Goal: Entertainment & Leisure: Consume media (video, audio)

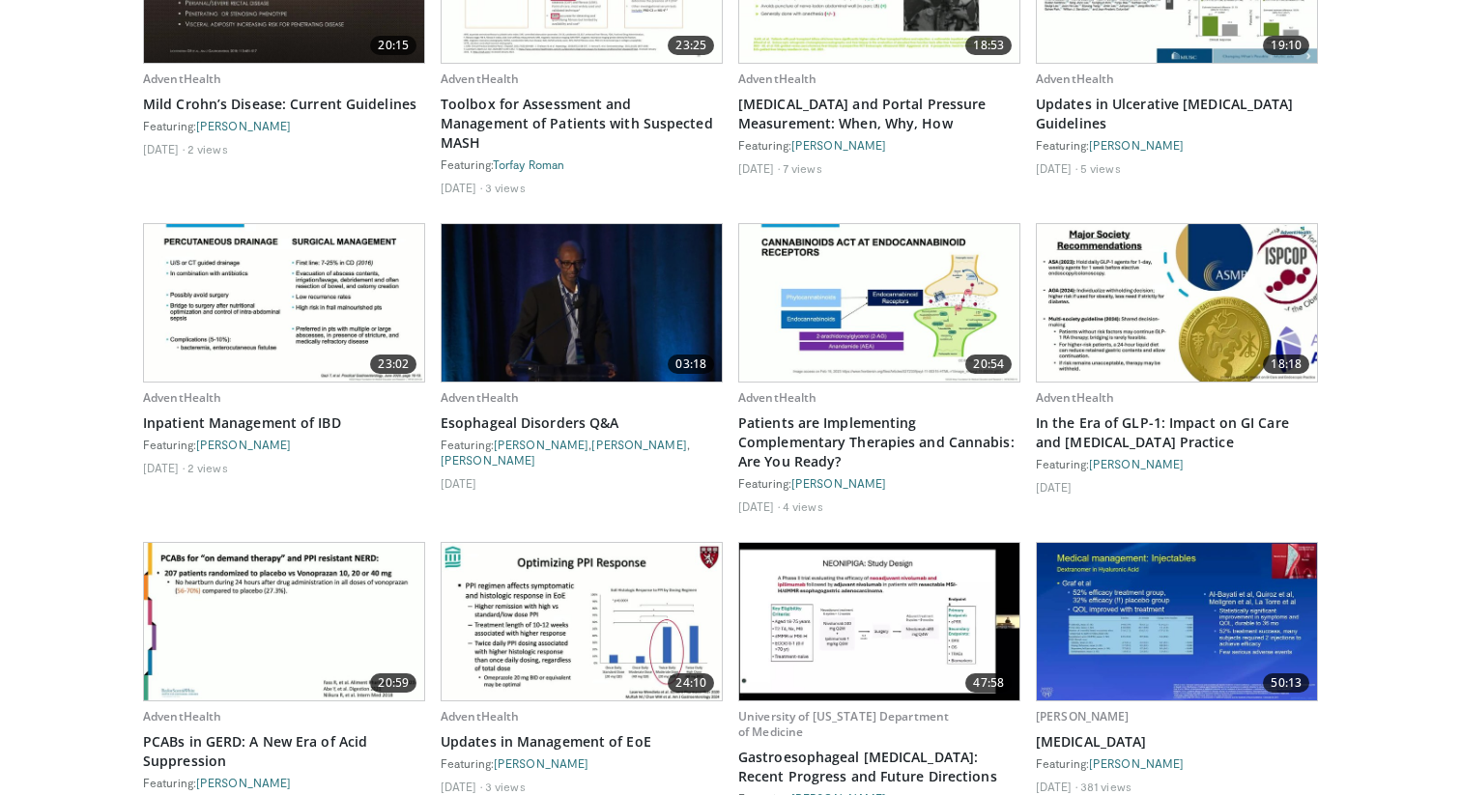
scroll to position [2497, 0]
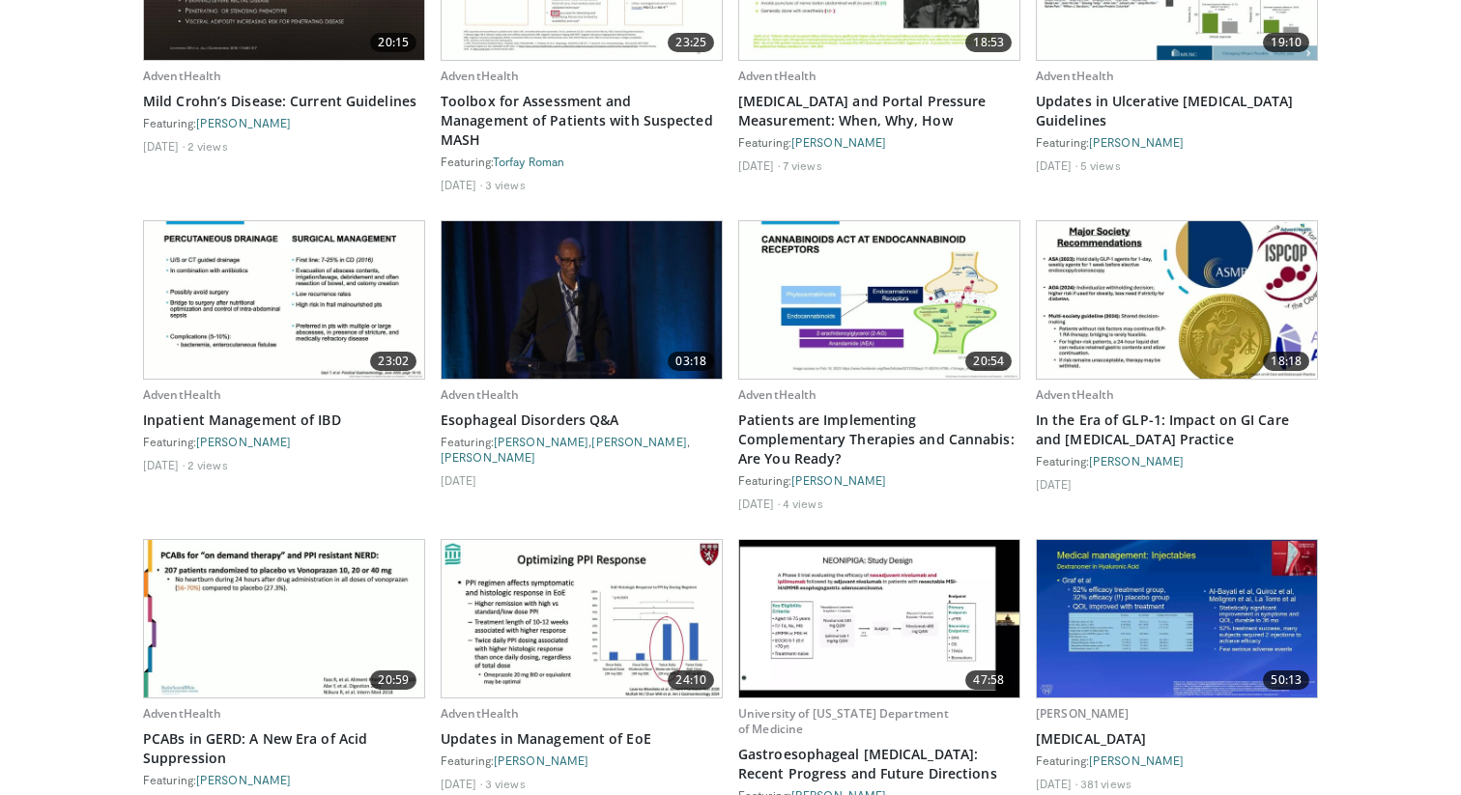
click at [296, 221] on img at bounding box center [284, 299] width 280 height 157
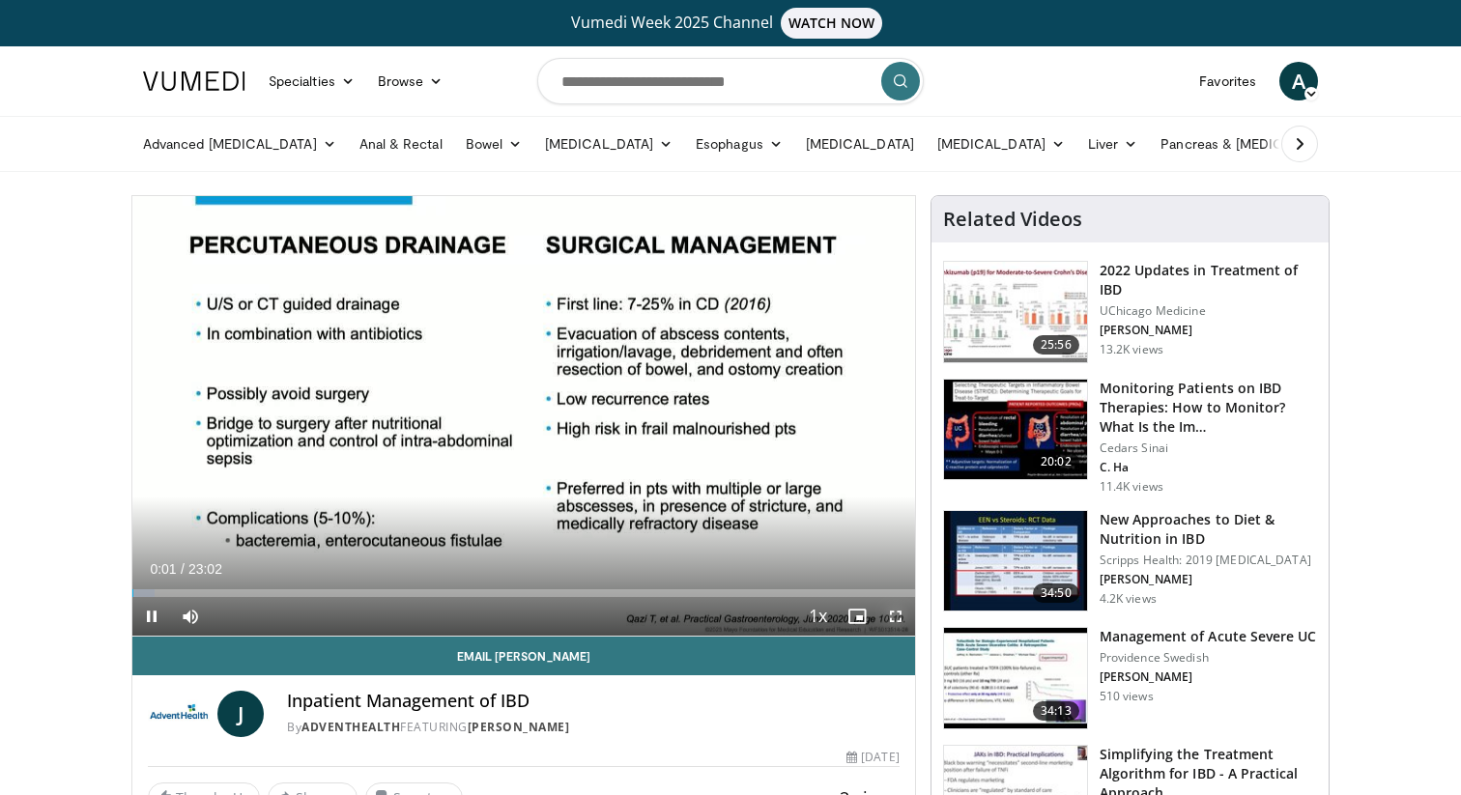
click at [896, 612] on span "Video Player" at bounding box center [895, 616] width 39 height 39
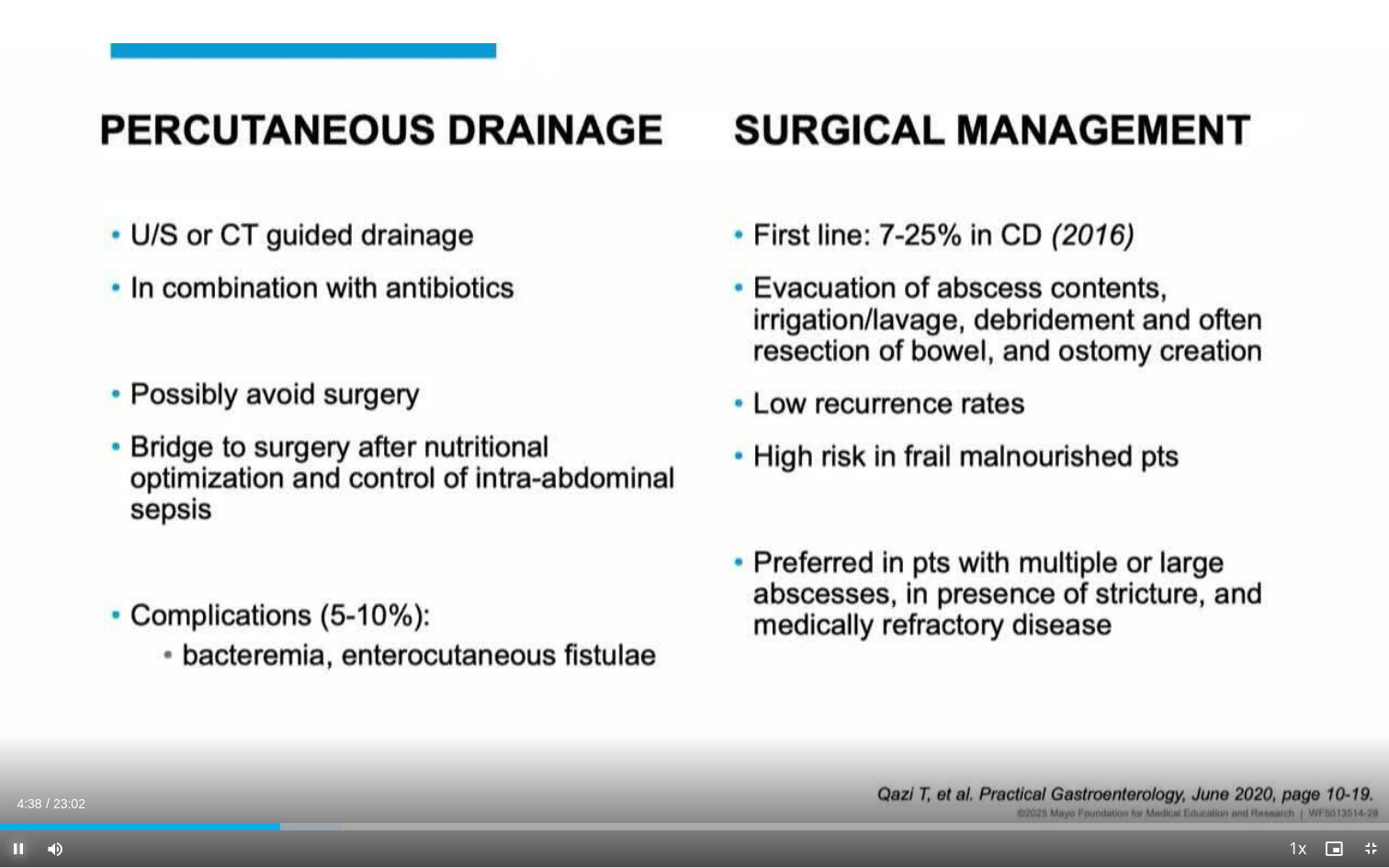
click at [15, 755] on span "Video Player" at bounding box center [18, 848] width 37 height 37
click at [13, 755] on span "Video Player" at bounding box center [18, 848] width 37 height 37
click at [12, 755] on span "Video Player" at bounding box center [18, 848] width 37 height 37
click at [23, 755] on span "Video Player" at bounding box center [18, 848] width 37 height 37
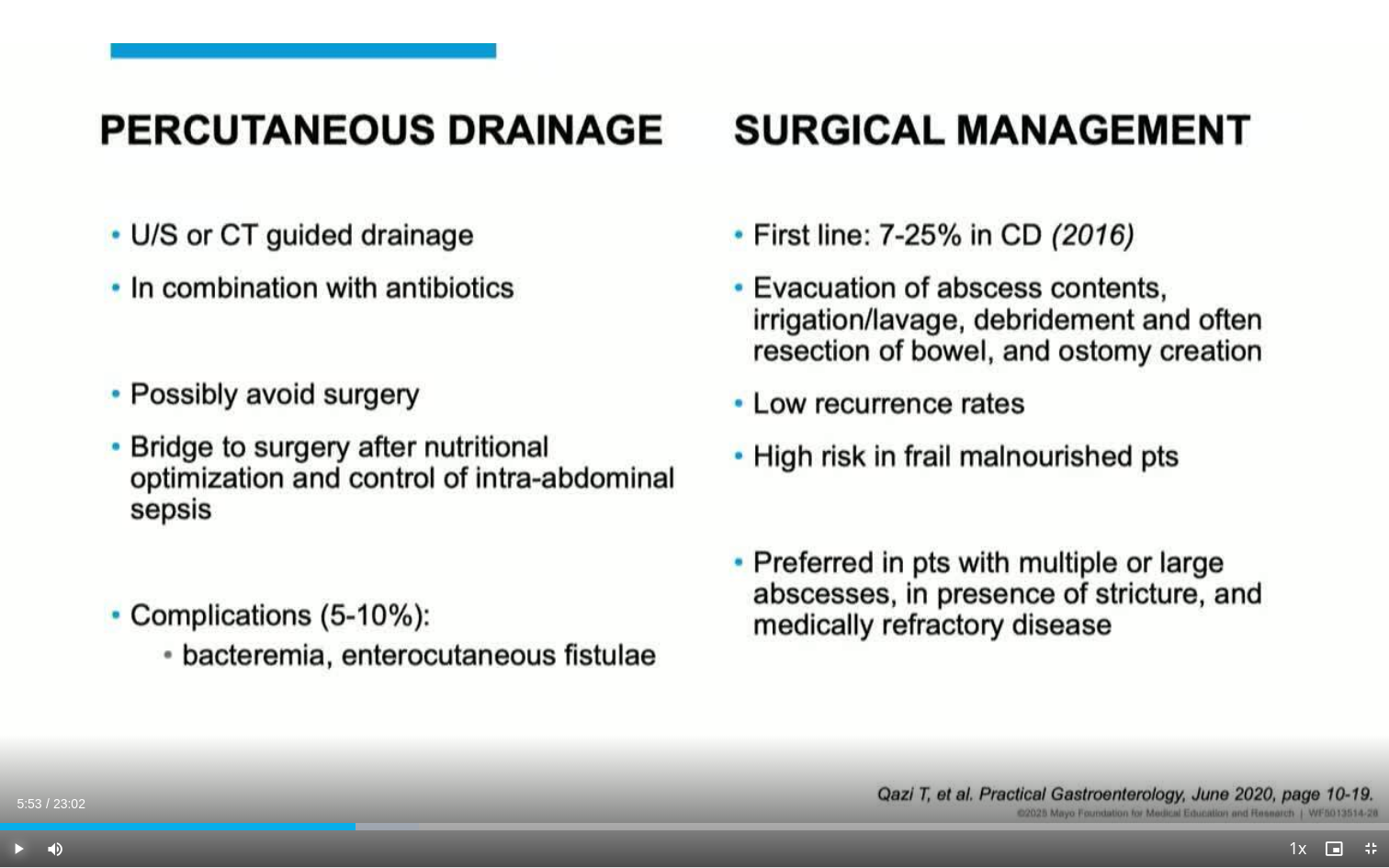
click at [23, 755] on span "Video Player" at bounding box center [18, 848] width 37 height 37
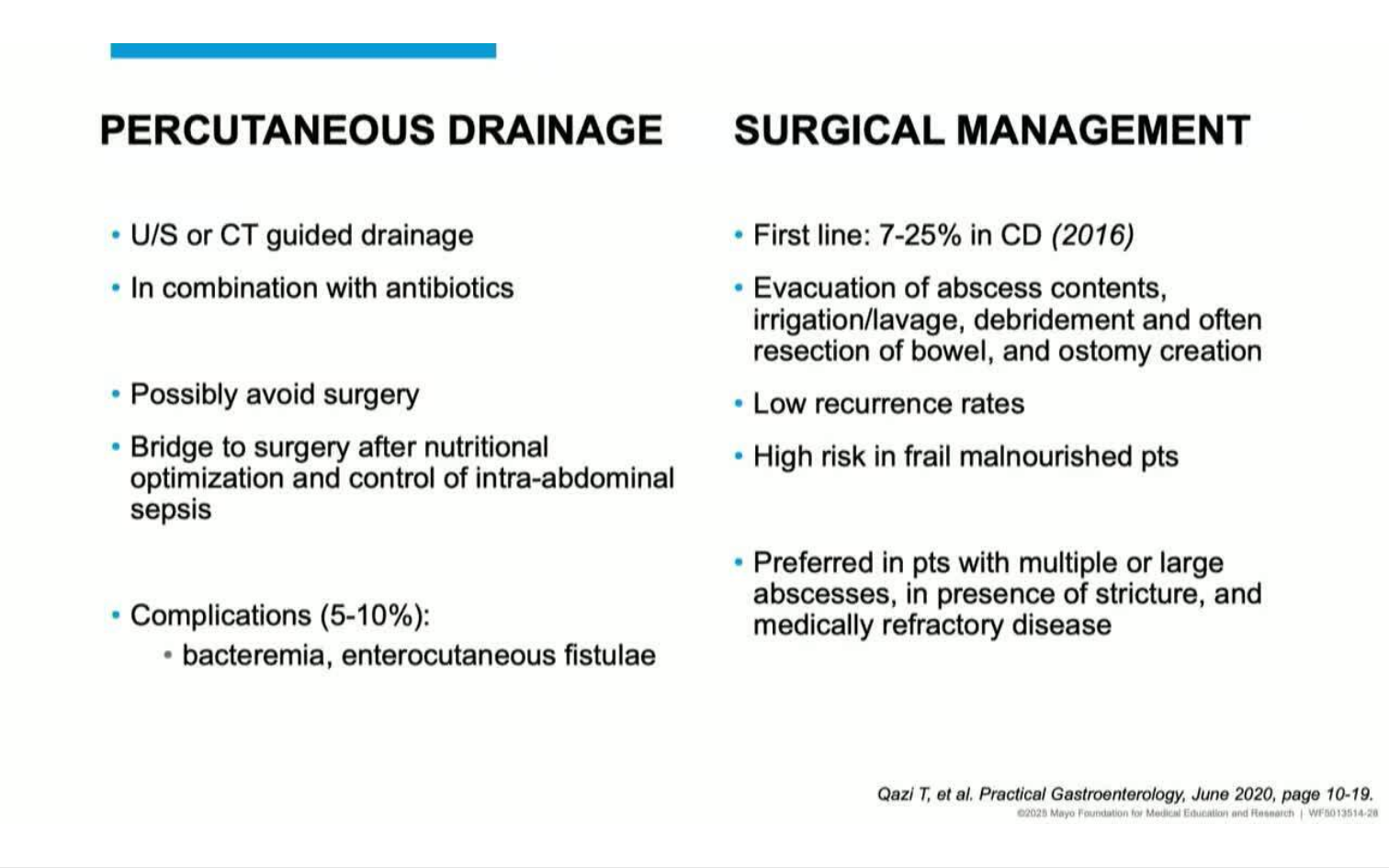
click at [23, 755] on video-js "**********" at bounding box center [694, 434] width 1389 height 868
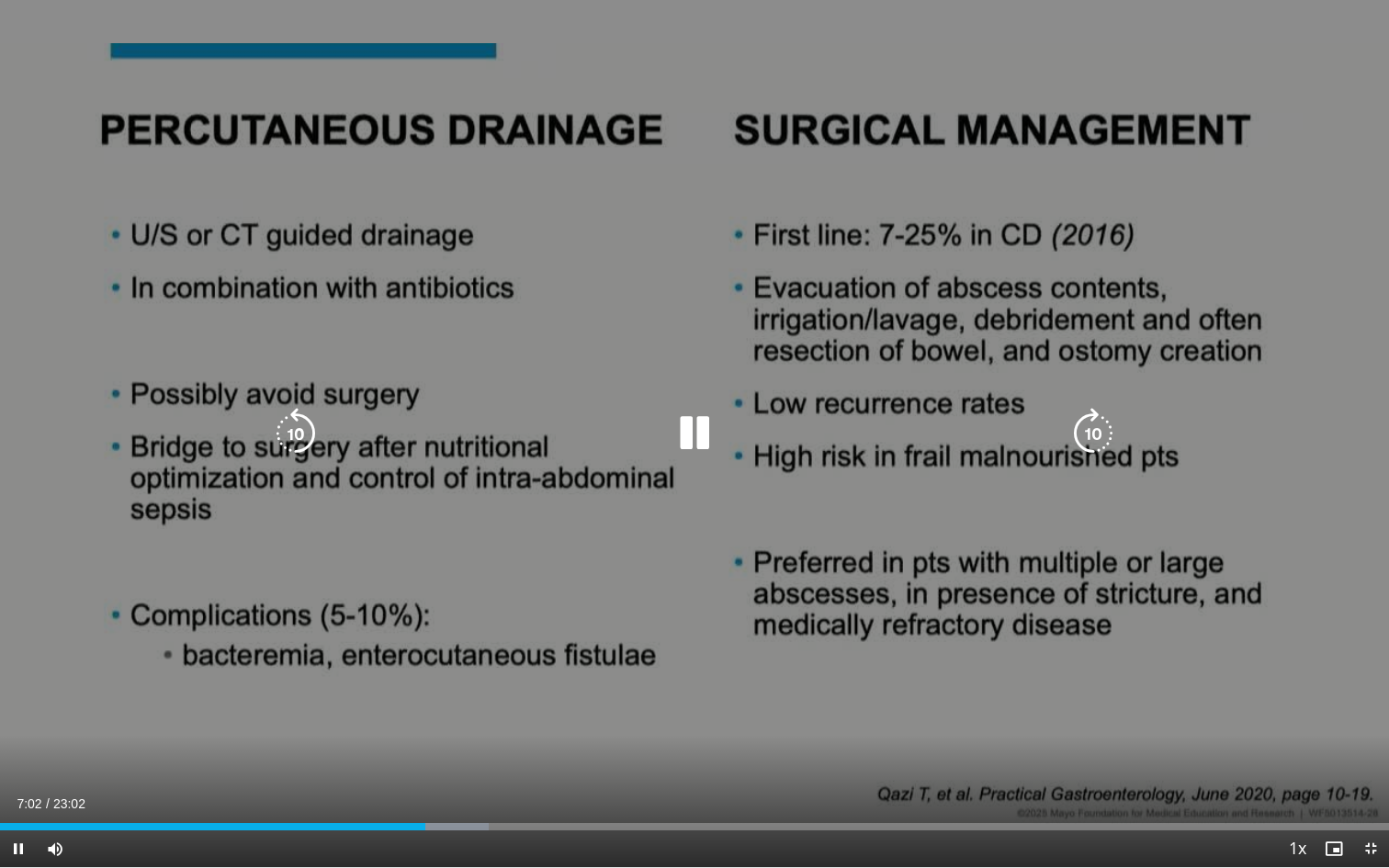
click at [415, 755] on video-js "**********" at bounding box center [694, 434] width 1389 height 868
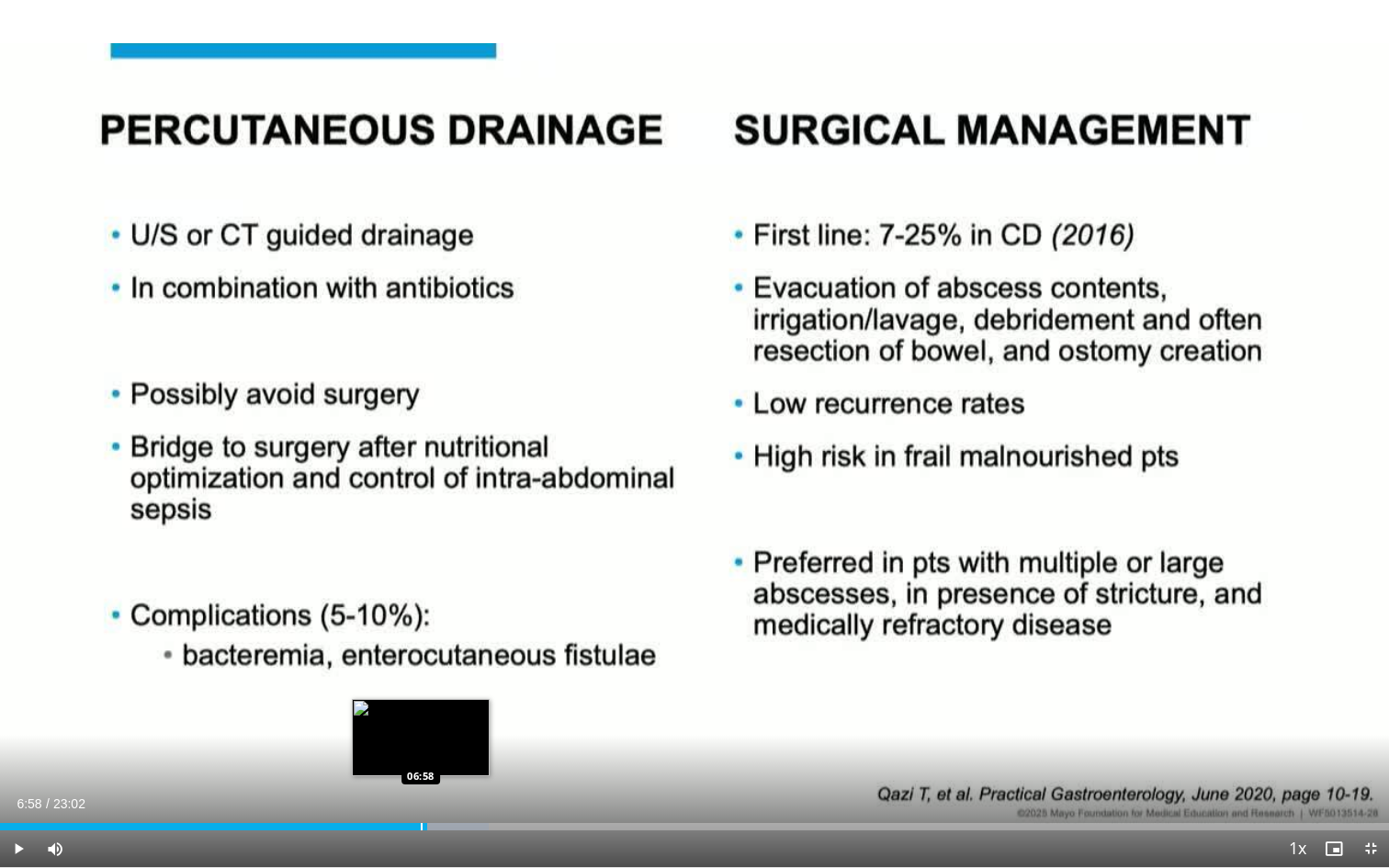
click at [420, 755] on div "Progress Bar" at bounding box center [421, 827] width 2 height 8
click at [416, 755] on div "Progress Bar" at bounding box center [417, 827] width 2 height 8
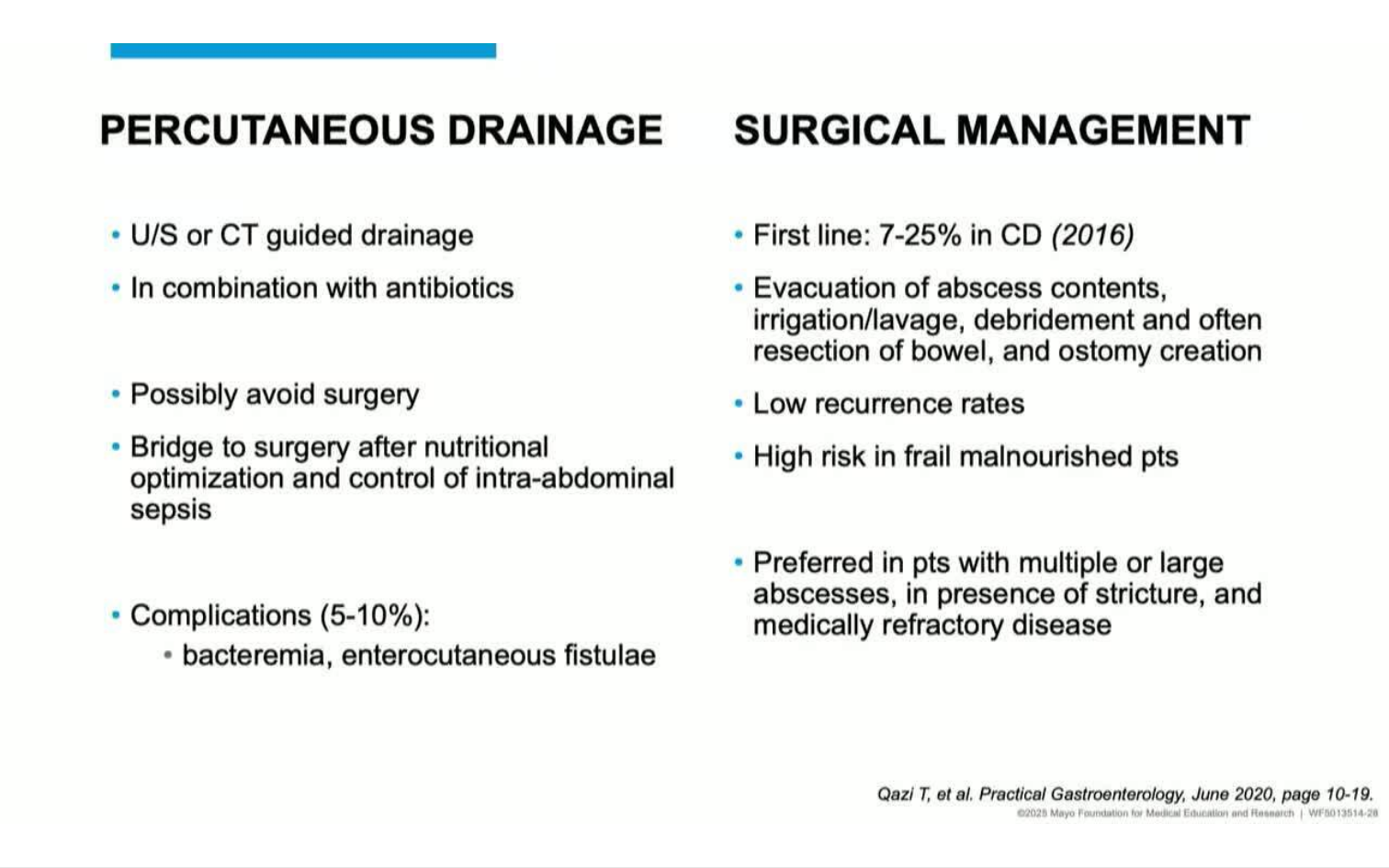
click at [18, 755] on div "10 seconds Tap to unmute" at bounding box center [694, 434] width 1389 height 867
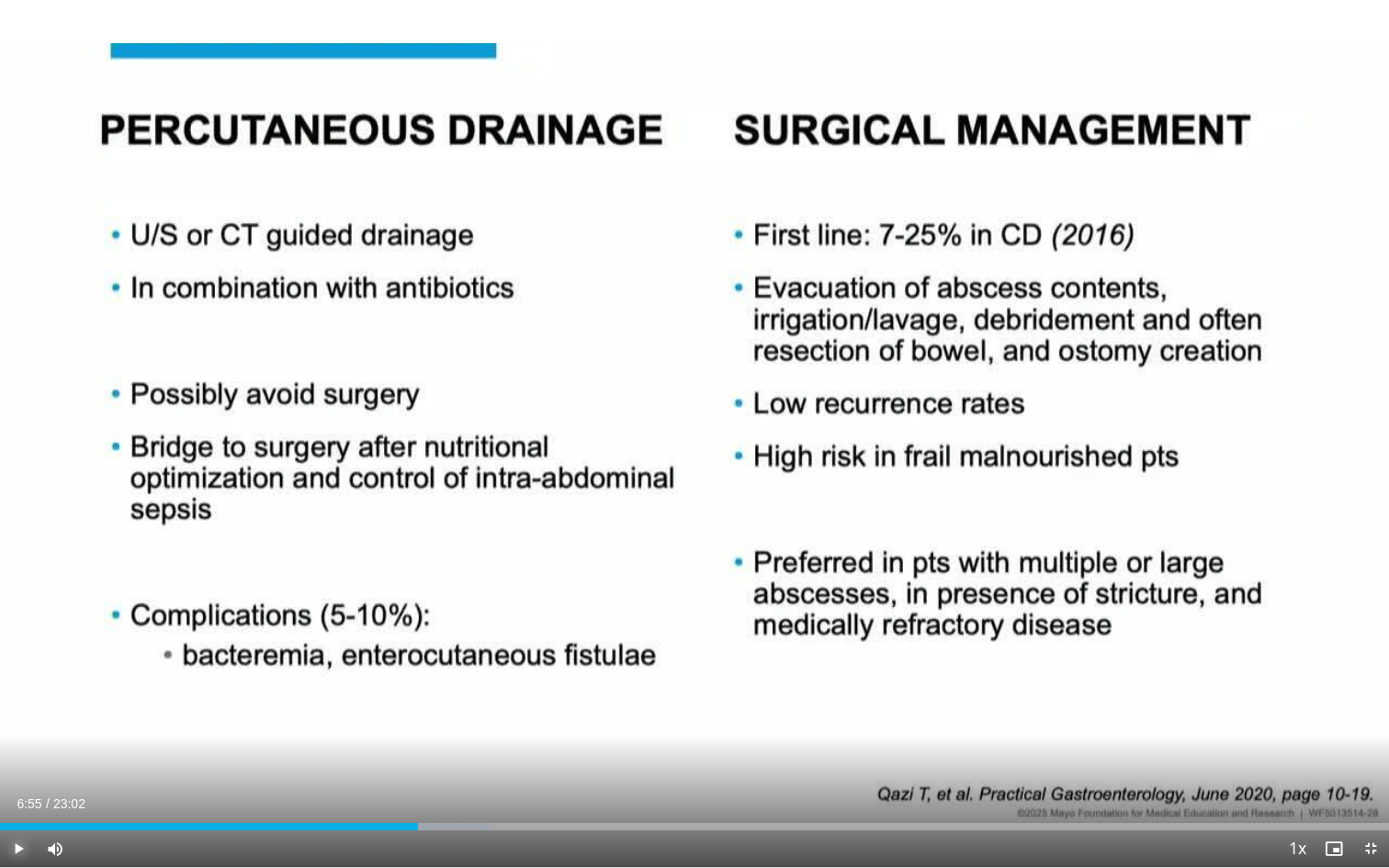
click at [23, 755] on span "Video Player" at bounding box center [18, 848] width 37 height 37
click at [20, 755] on span "Video Player" at bounding box center [18, 848] width 37 height 37
click at [24, 755] on span "Video Player" at bounding box center [18, 848] width 37 height 37
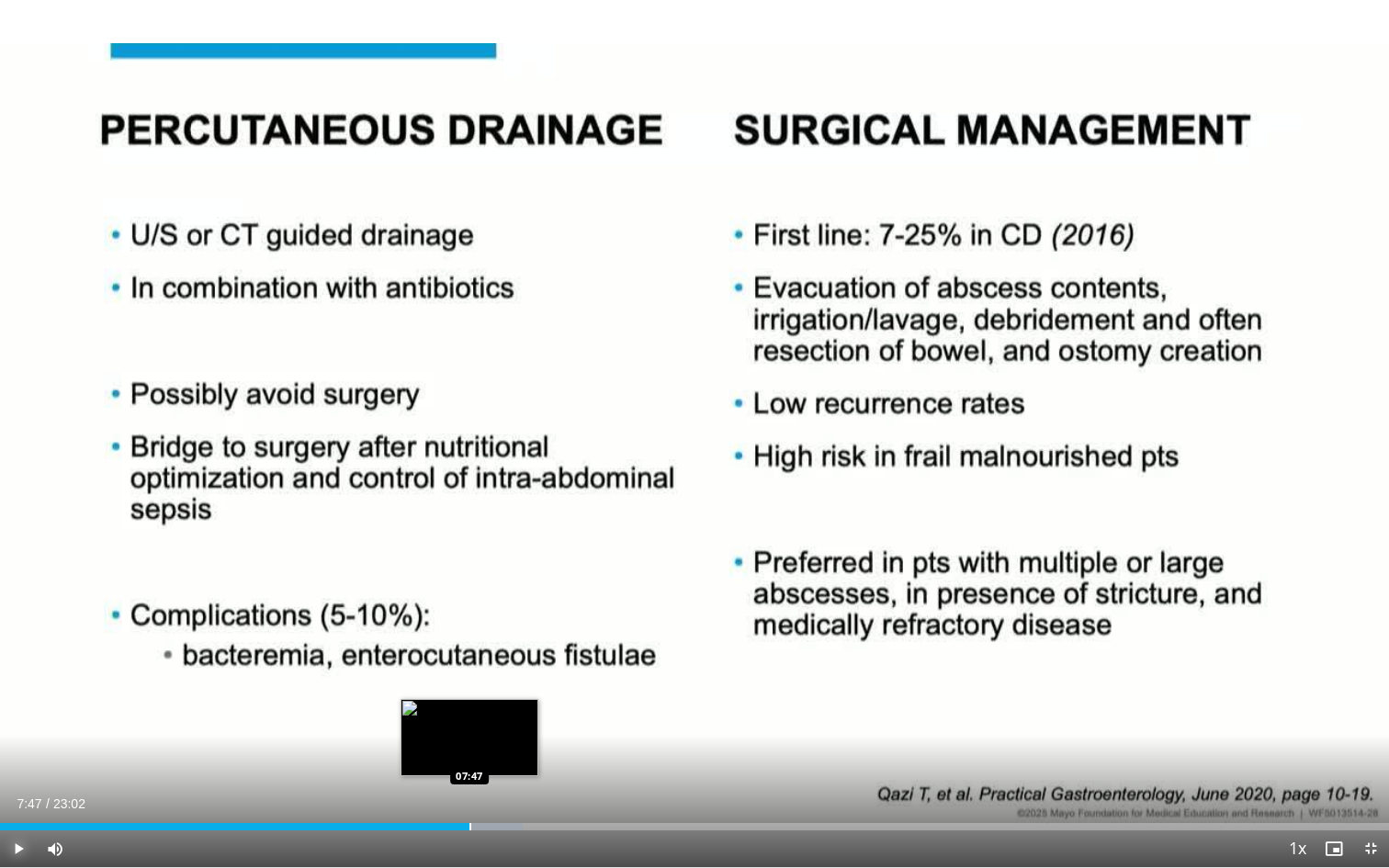
click at [470, 755] on div "Progress Bar" at bounding box center [471, 827] width 2 height 8
click at [483, 755] on div "Progress Bar" at bounding box center [484, 827] width 2 height 8
click at [12, 755] on span "Video Player" at bounding box center [18, 848] width 37 height 37
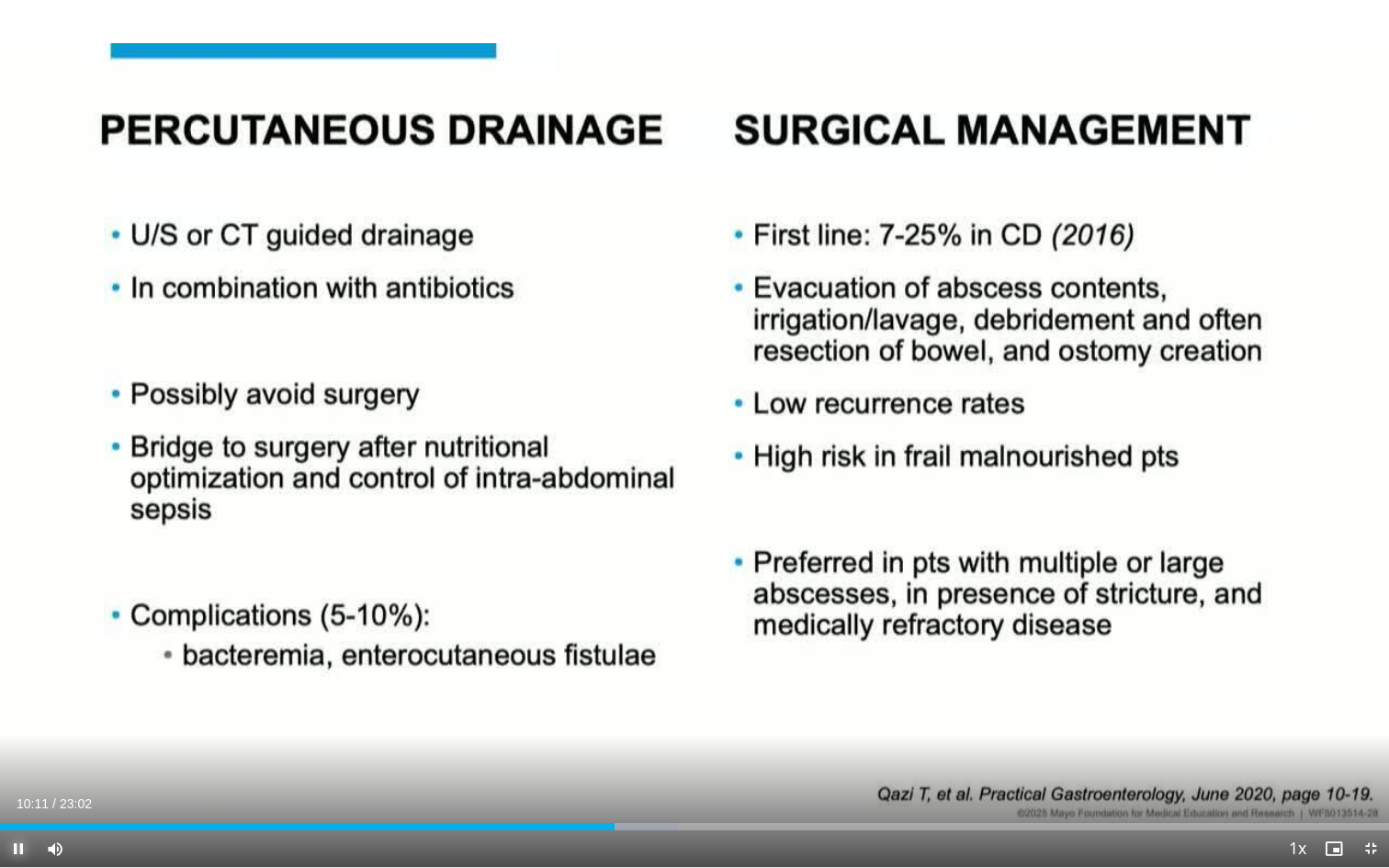
click at [17, 755] on span "Video Player" at bounding box center [18, 848] width 37 height 37
click at [18, 755] on span "Video Player" at bounding box center [18, 848] width 37 height 37
click at [23, 755] on span "Video Player" at bounding box center [18, 848] width 37 height 37
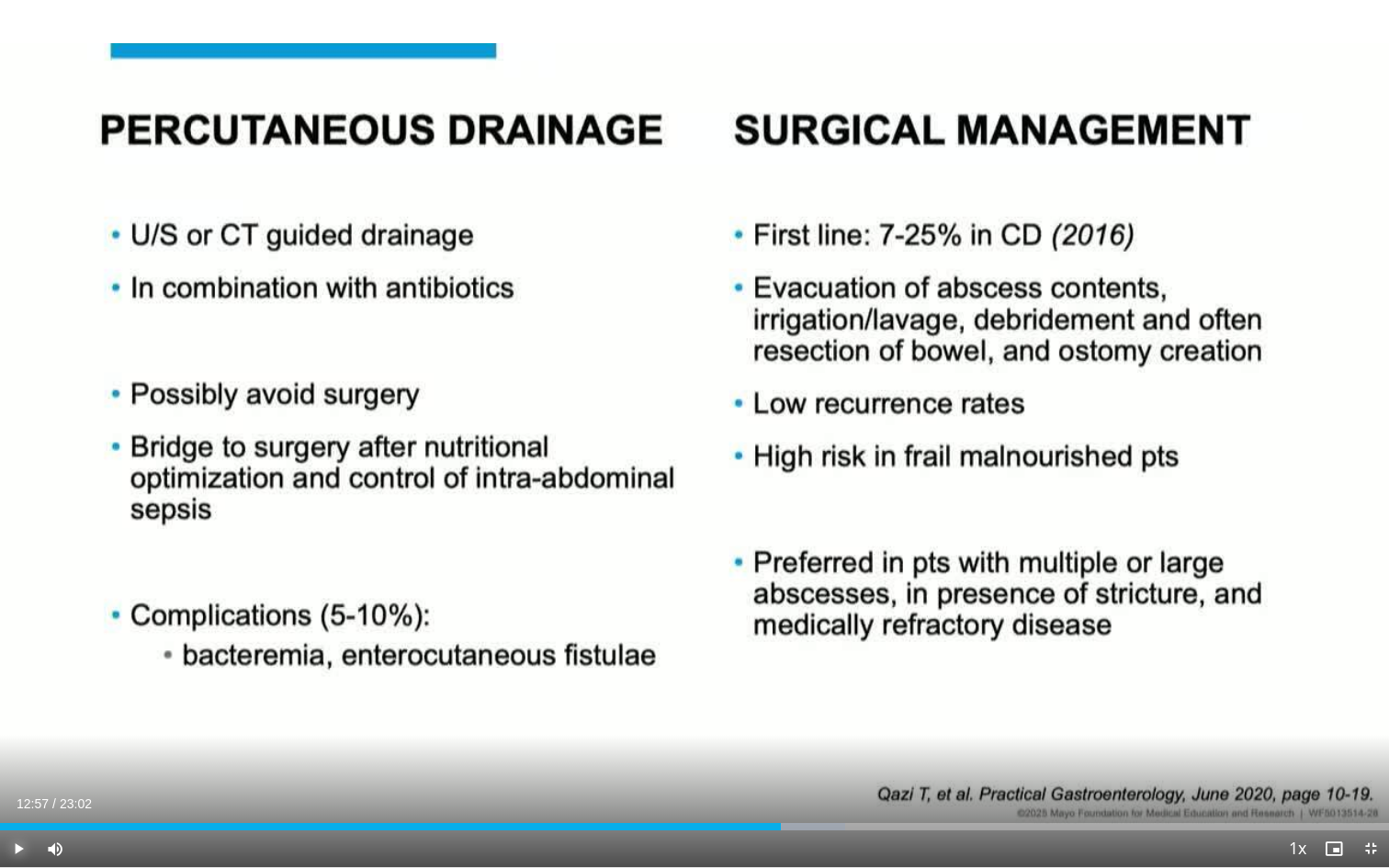
click at [23, 755] on span "Video Player" at bounding box center [18, 848] width 37 height 37
click at [24, 755] on span "Video Player" at bounding box center [18, 848] width 37 height 37
click at [18, 755] on span "Video Player" at bounding box center [18, 848] width 37 height 37
click at [19, 755] on span "Video Player" at bounding box center [18, 848] width 37 height 37
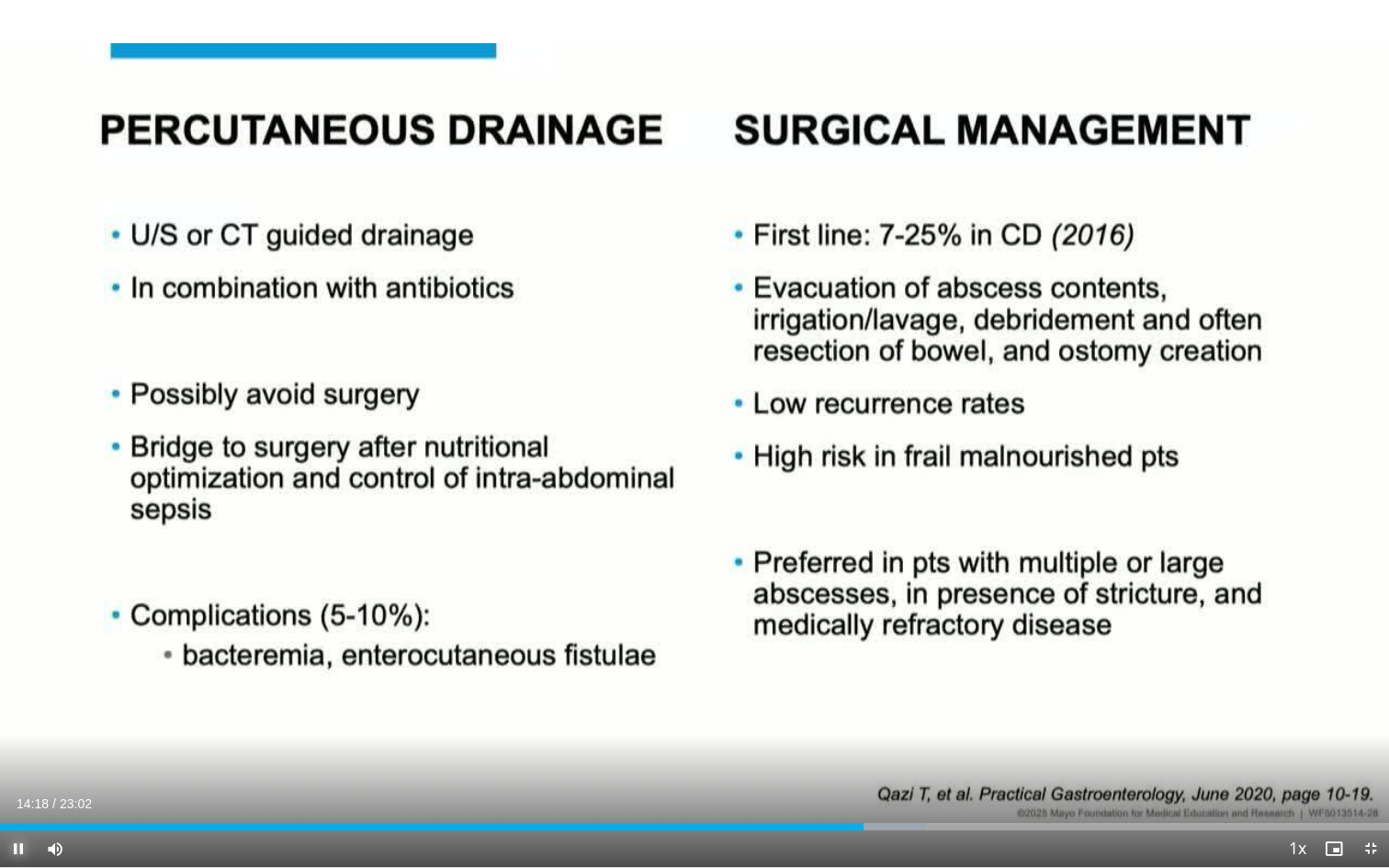
click at [17, 755] on span "Video Player" at bounding box center [18, 848] width 37 height 37
click at [15, 755] on span "Video Player" at bounding box center [18, 848] width 37 height 37
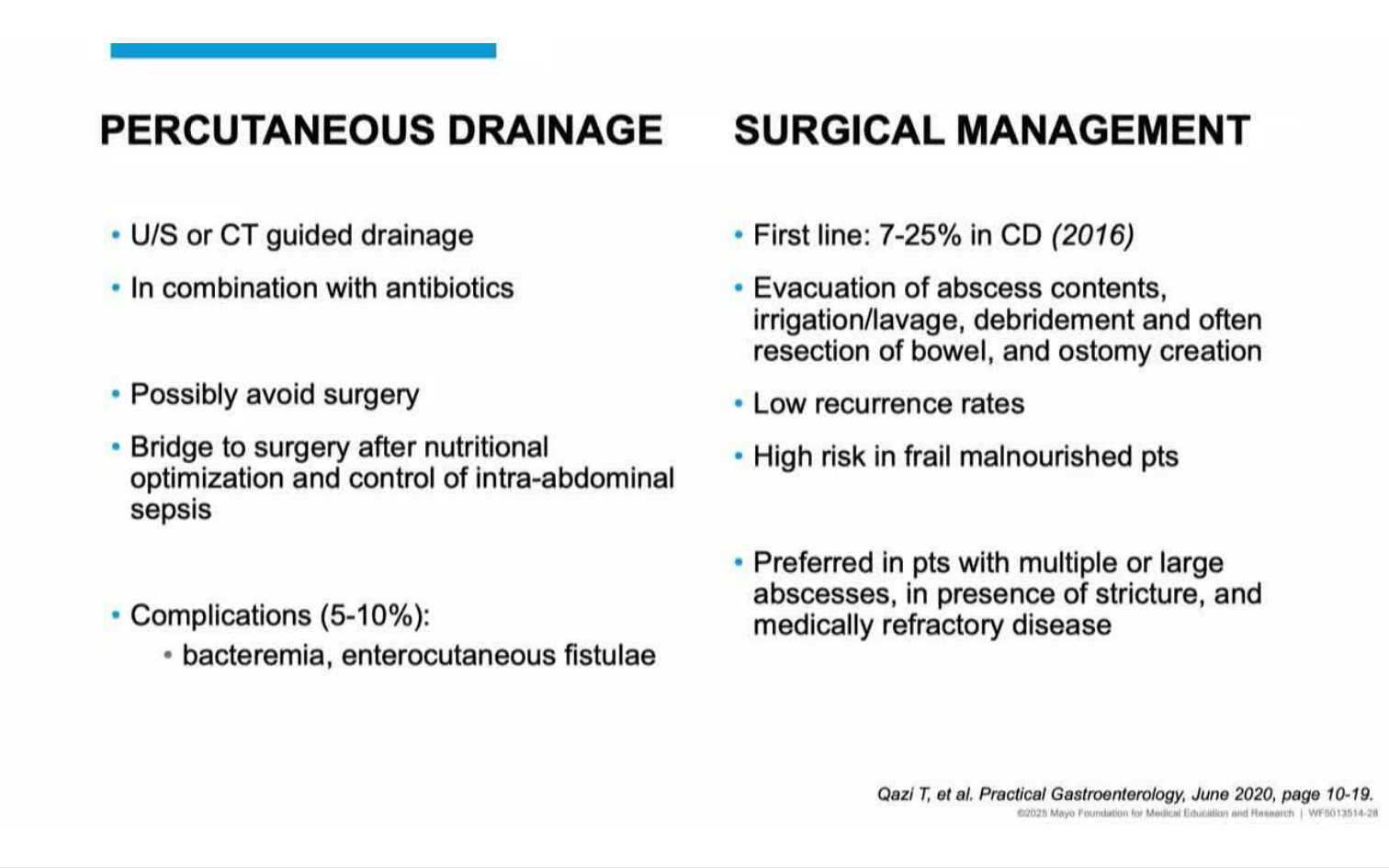
click at [16, 755] on video-js "**********" at bounding box center [694, 434] width 1389 height 868
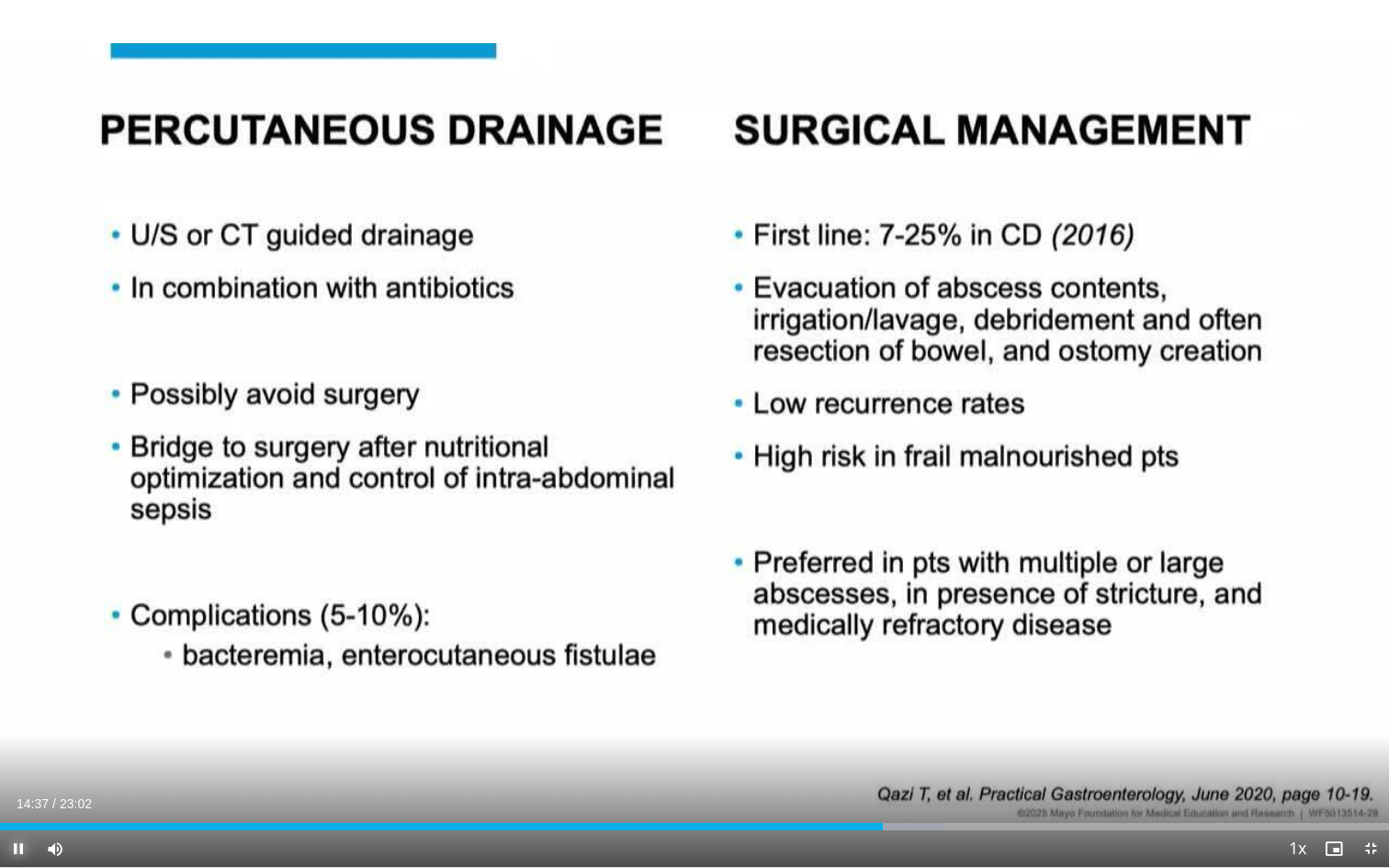
click at [19, 755] on span "Video Player" at bounding box center [18, 848] width 37 height 37
click at [19, 755] on video-js "**********" at bounding box center [694, 434] width 1389 height 868
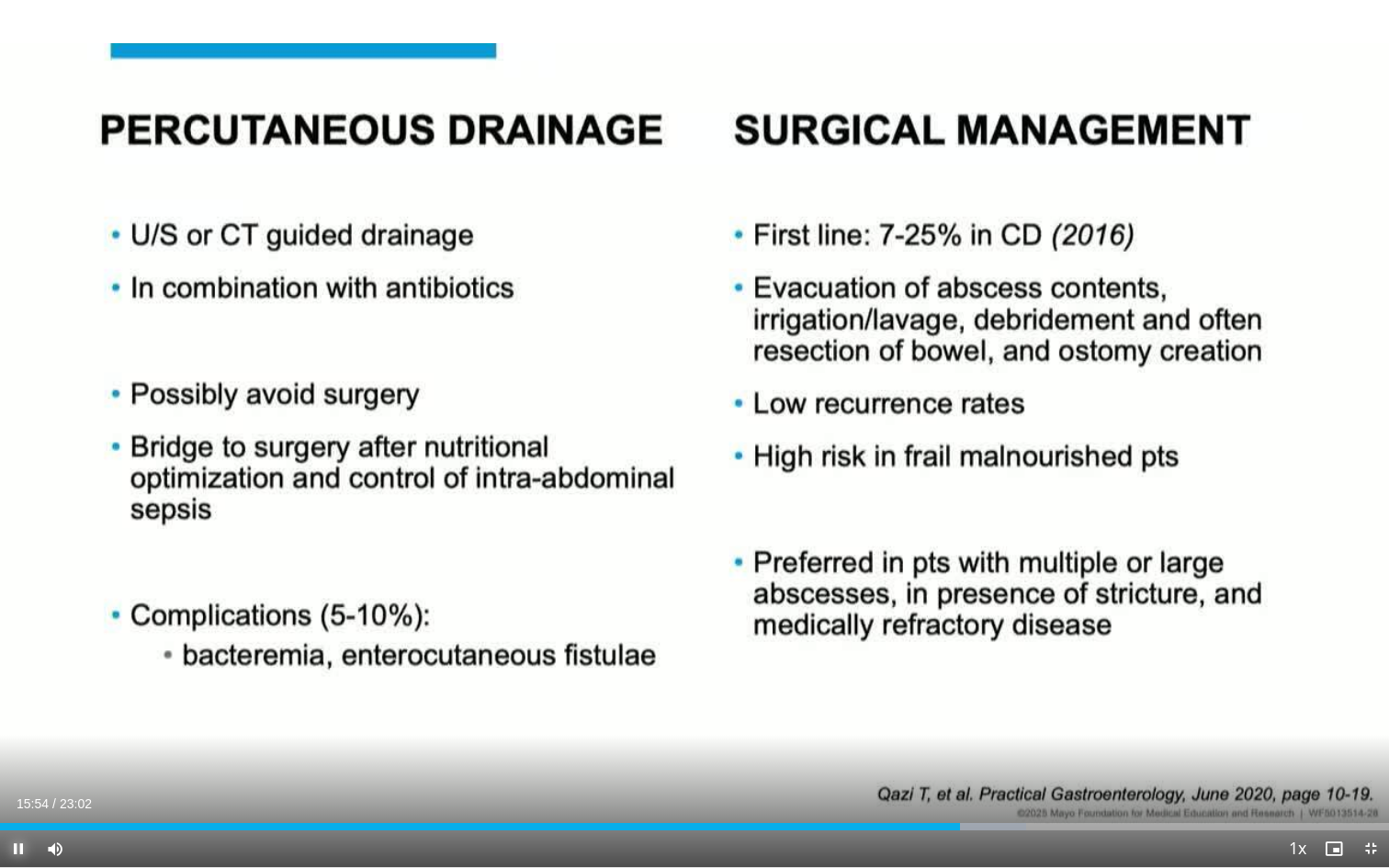
click at [21, 755] on span "Video Player" at bounding box center [18, 848] width 37 height 37
click at [21, 755] on video-js "**********" at bounding box center [694, 434] width 1389 height 868
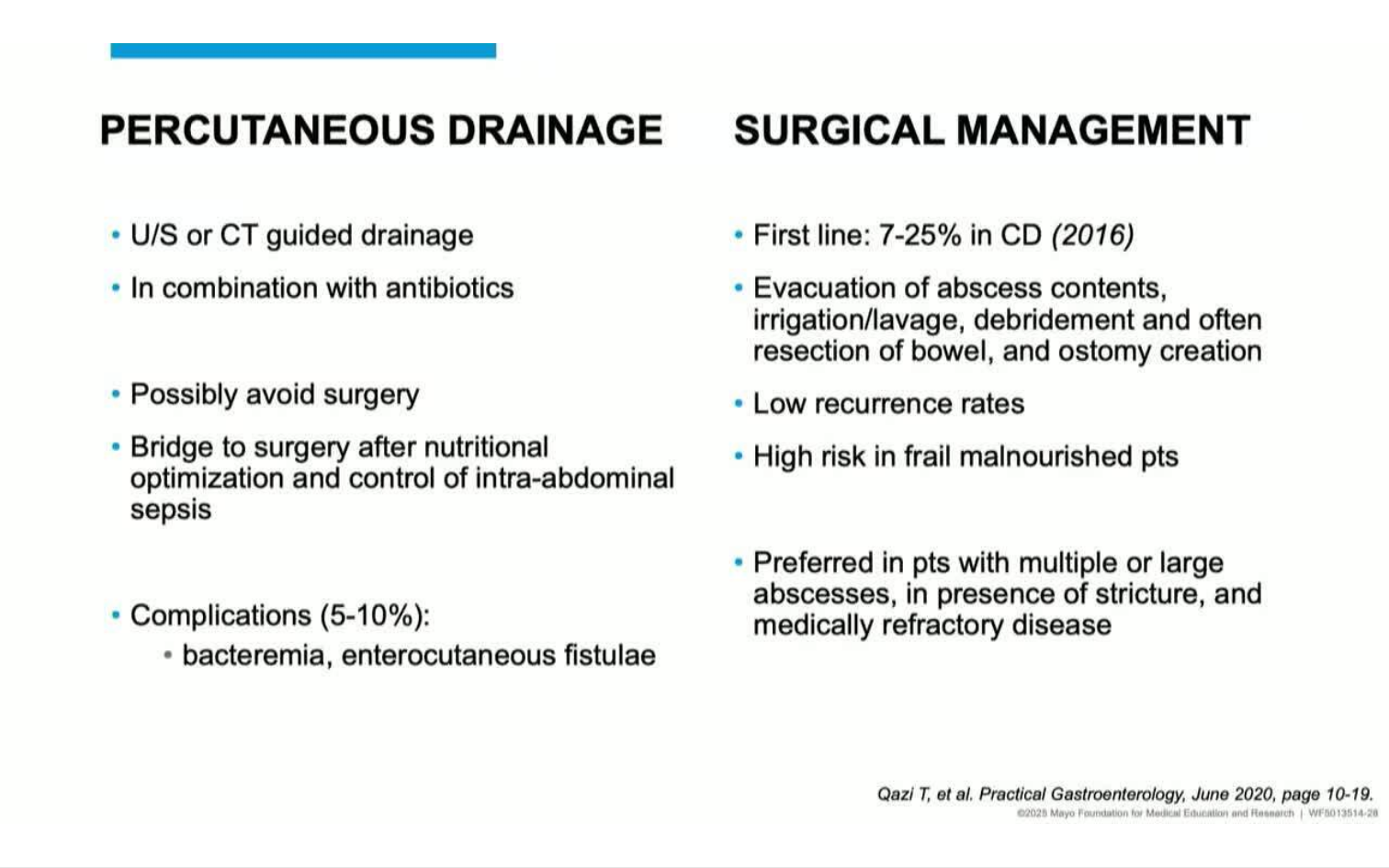
click at [21, 755] on div "10 seconds Tap to unmute" at bounding box center [694, 434] width 1389 height 867
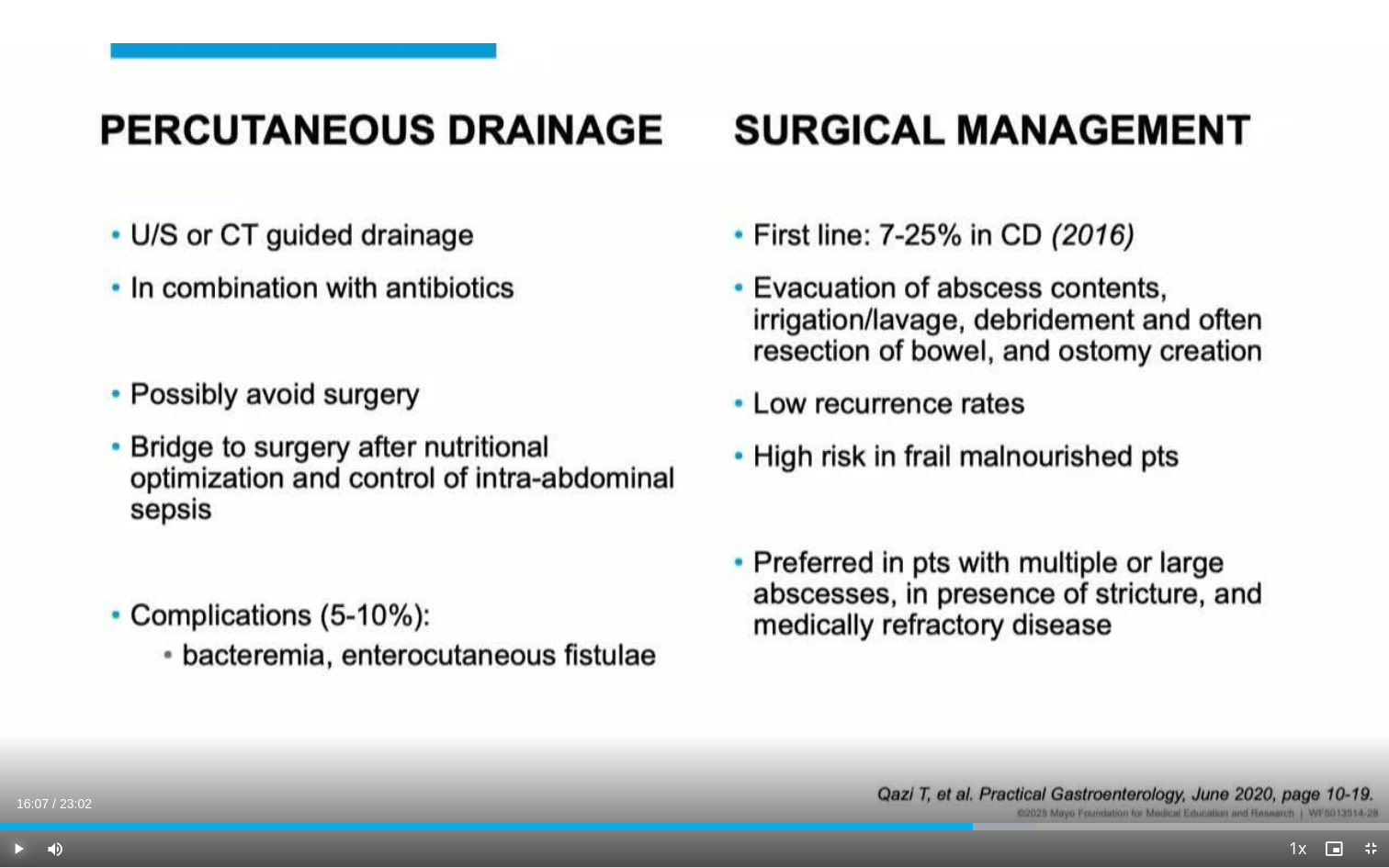
click at [21, 755] on span "Video Player" at bounding box center [18, 848] width 37 height 37
click at [20, 755] on span "Video Player" at bounding box center [18, 848] width 37 height 37
click at [20, 755] on video-js "**********" at bounding box center [694, 434] width 1389 height 868
click at [18, 755] on span "Video Player" at bounding box center [18, 848] width 37 height 37
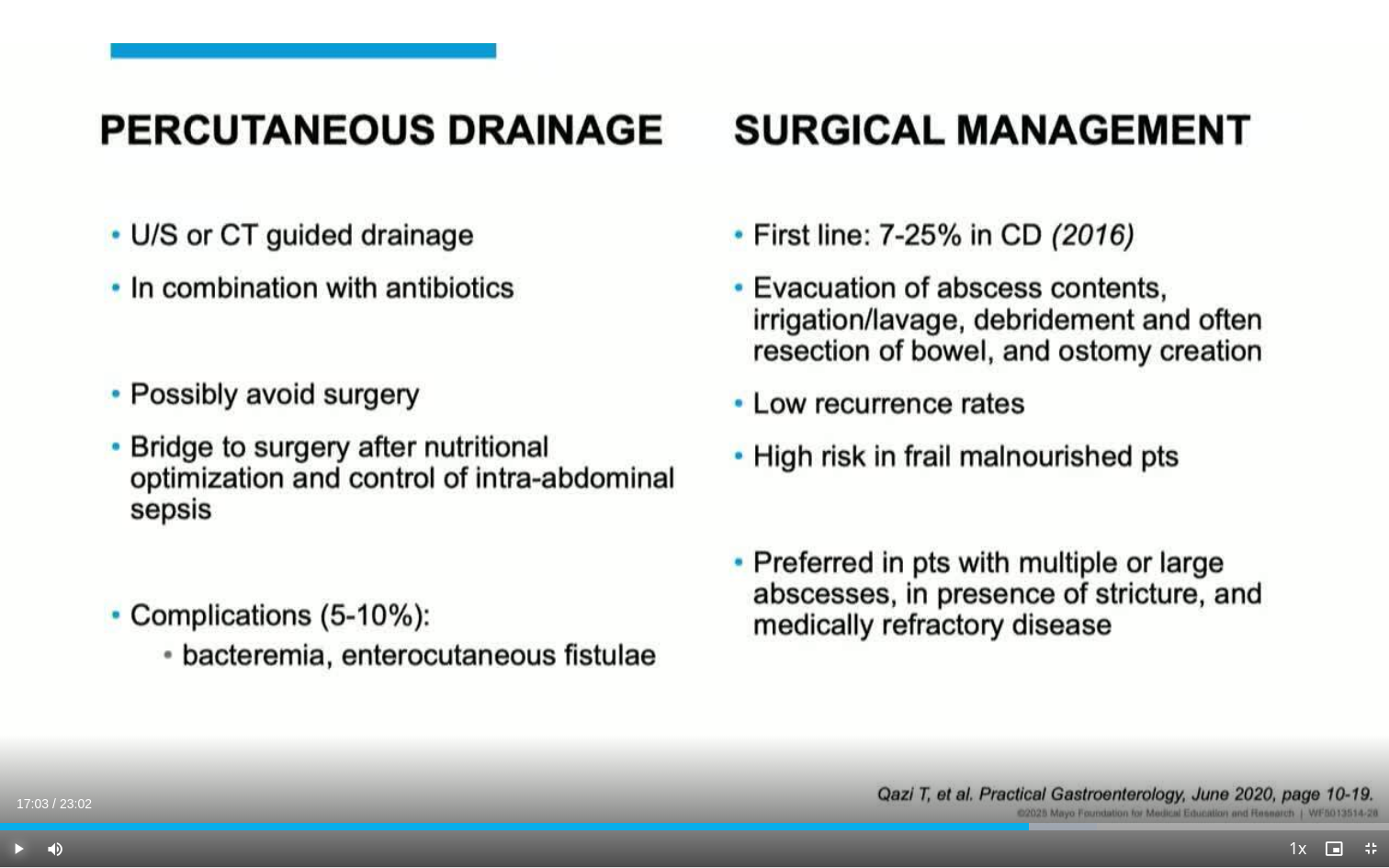
click at [18, 755] on span "Video Player" at bounding box center [18, 848] width 37 height 37
click at [15, 755] on span "Video Player" at bounding box center [18, 848] width 37 height 37
click at [17, 755] on span "Video Player" at bounding box center [18, 848] width 37 height 37
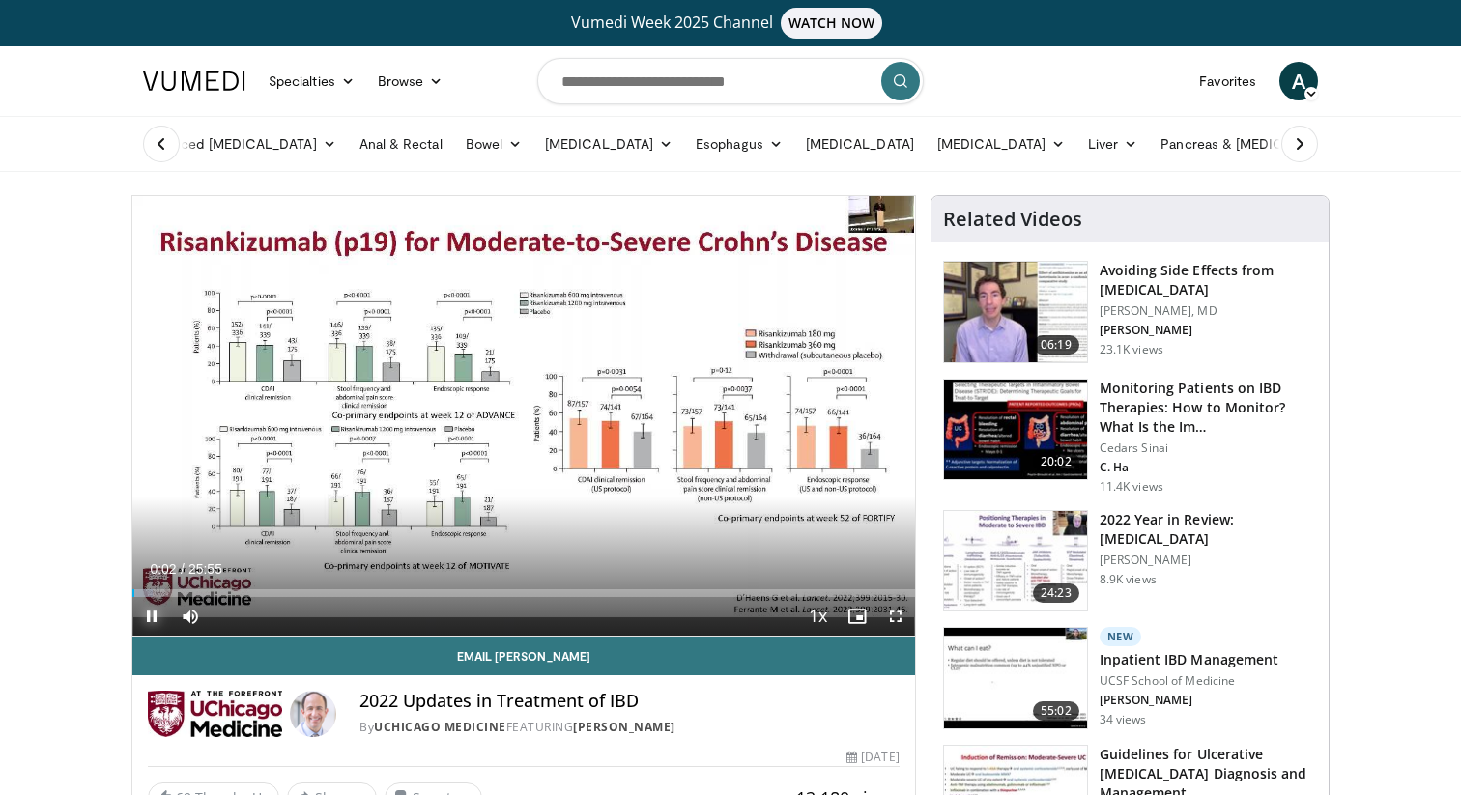
click at [158, 616] on span "Video Player" at bounding box center [151, 616] width 39 height 39
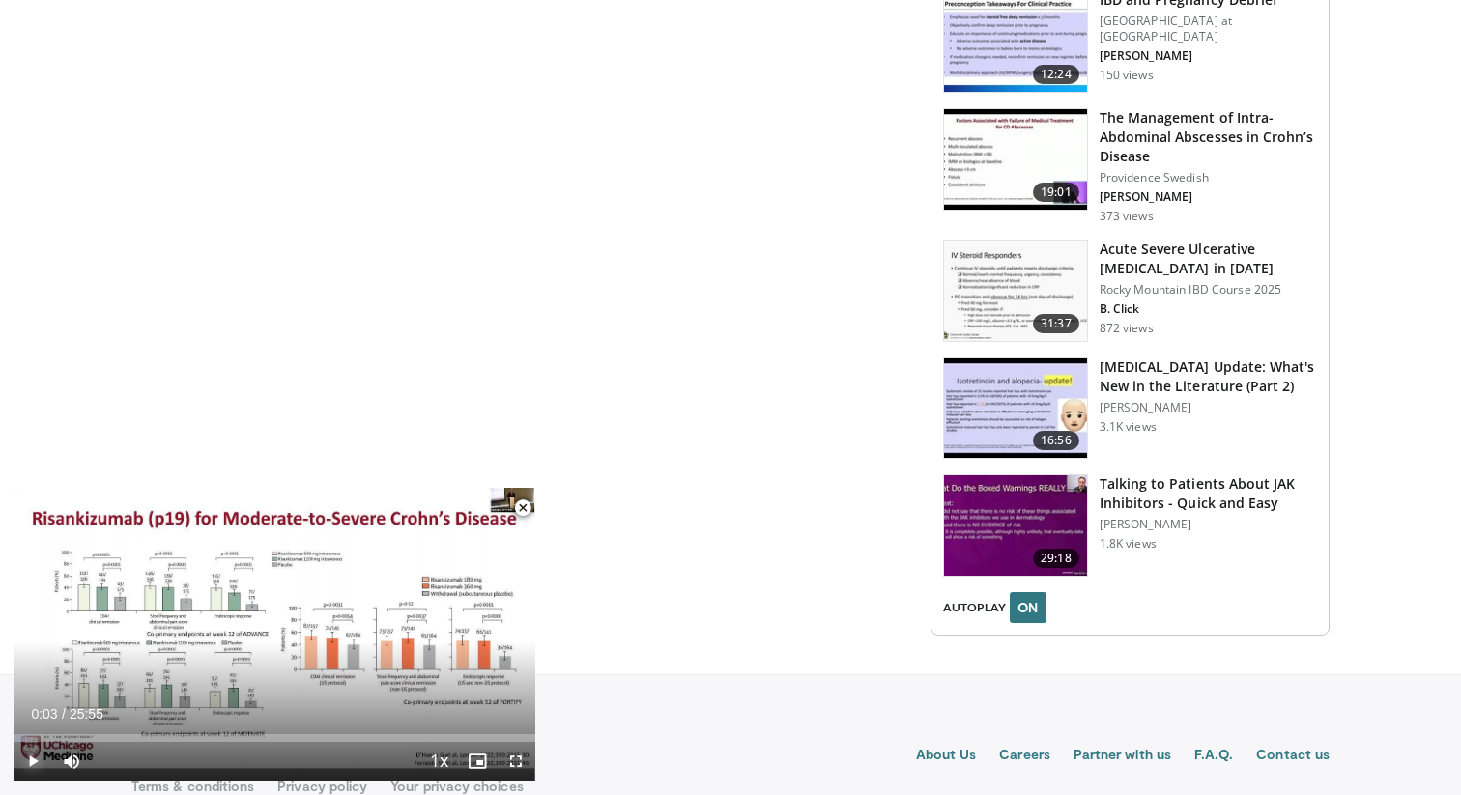
scroll to position [2181, 0]
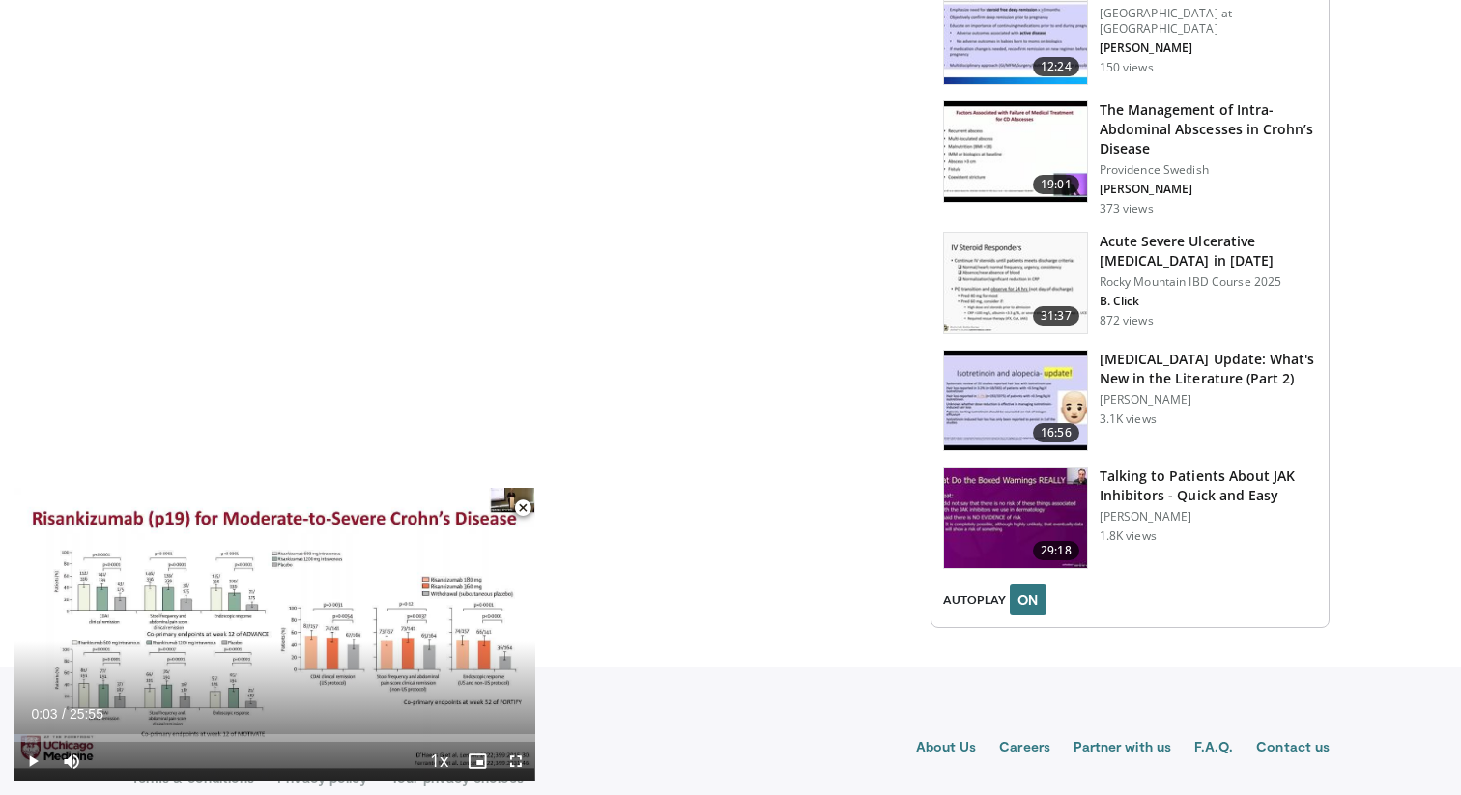
click at [1050, 242] on img at bounding box center [1015, 283] width 143 height 100
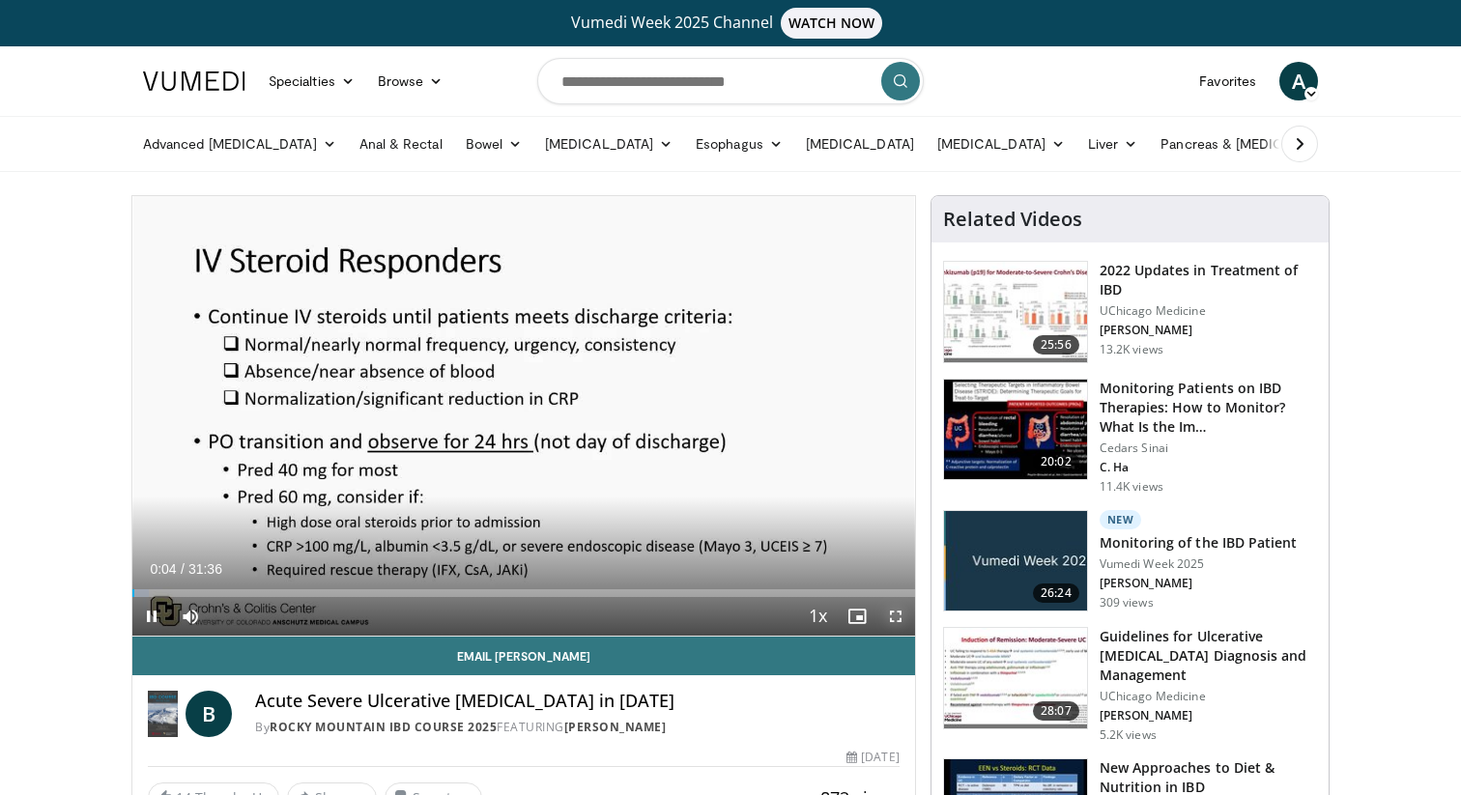
click at [892, 615] on span "Video Player" at bounding box center [895, 616] width 39 height 39
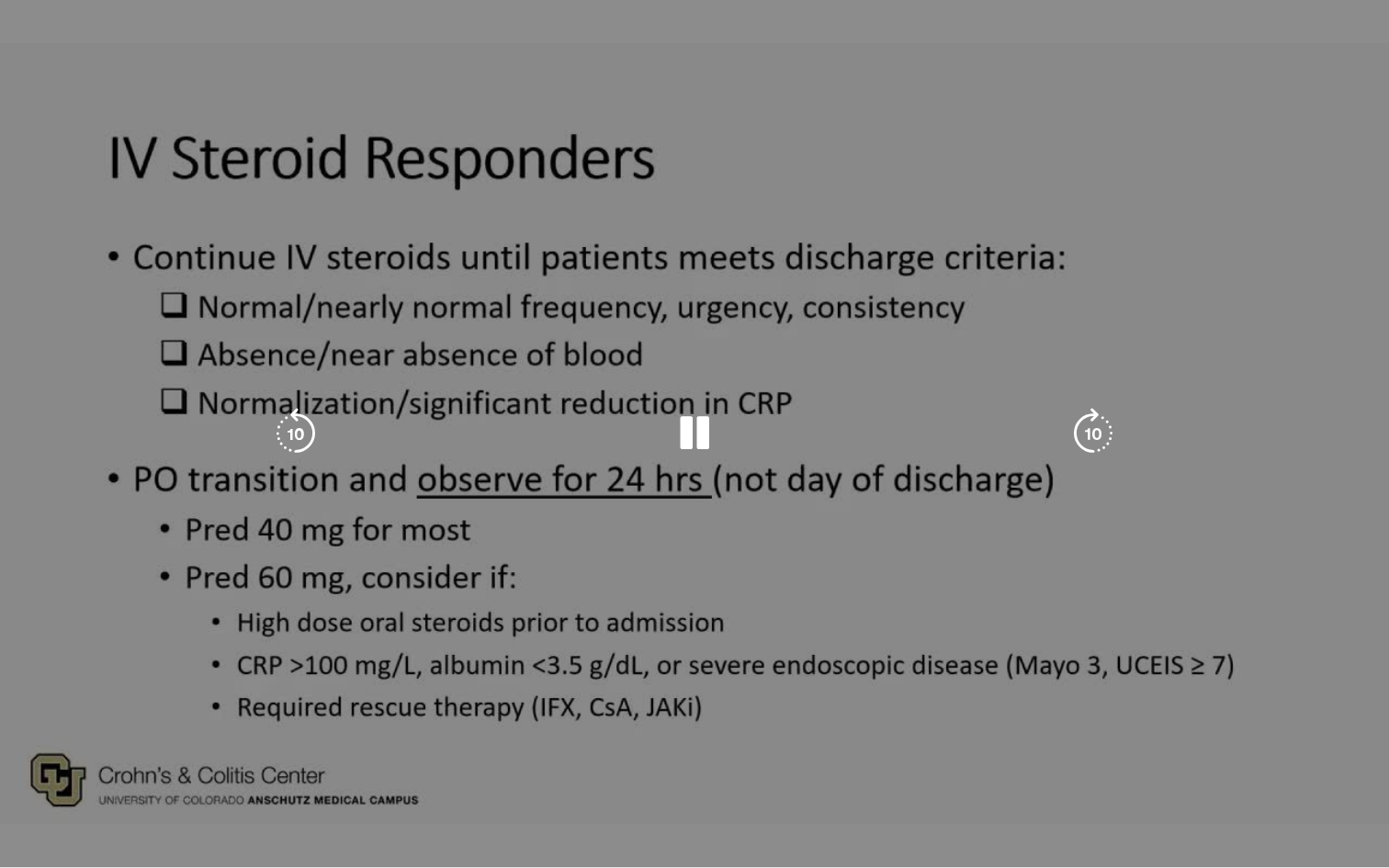
click at [63, 755] on div "10 seconds Tap to unmute" at bounding box center [694, 434] width 1389 height 867
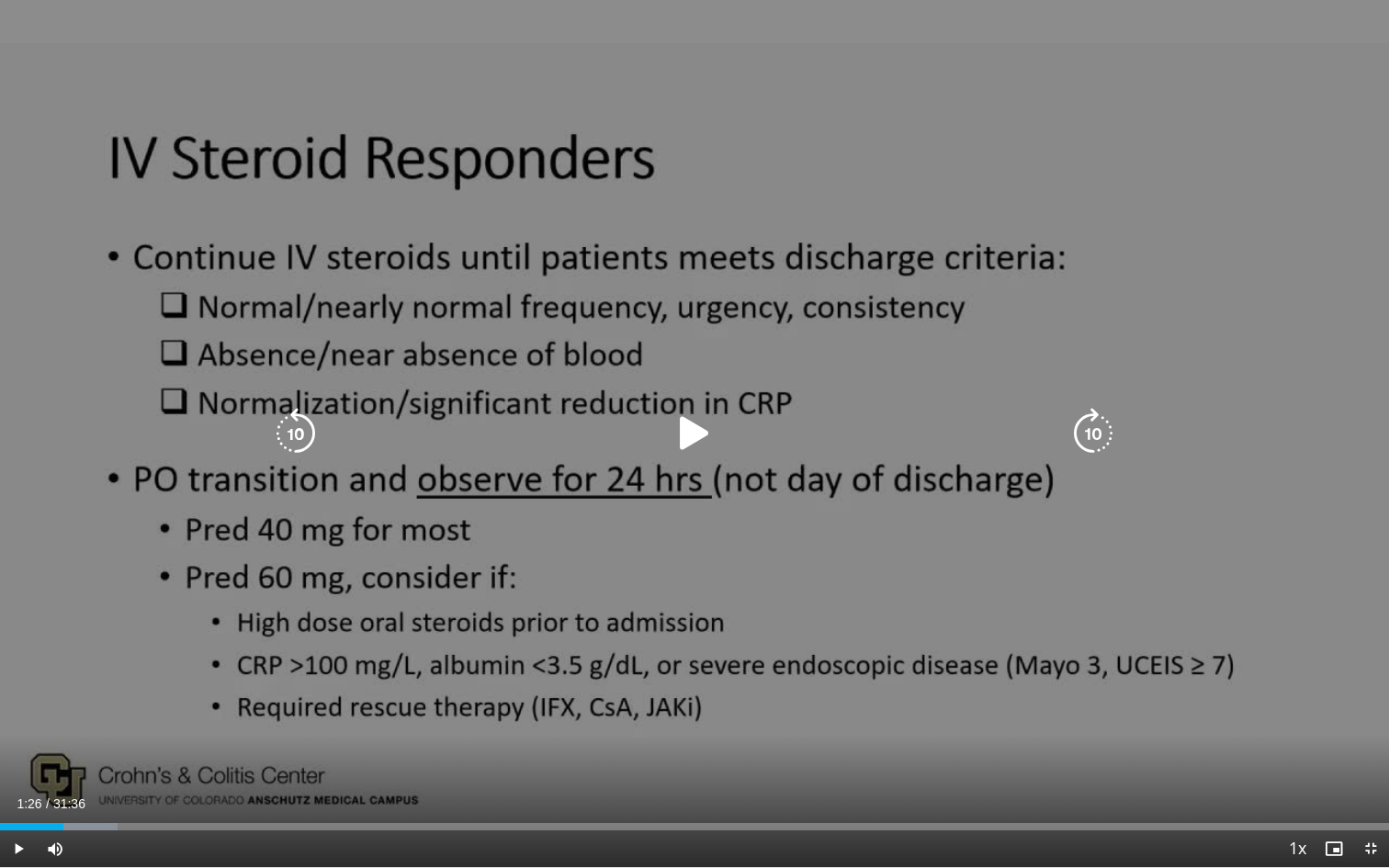
click at [0, 0] on div "Progress Bar" at bounding box center [0, 0] width 0 height 0
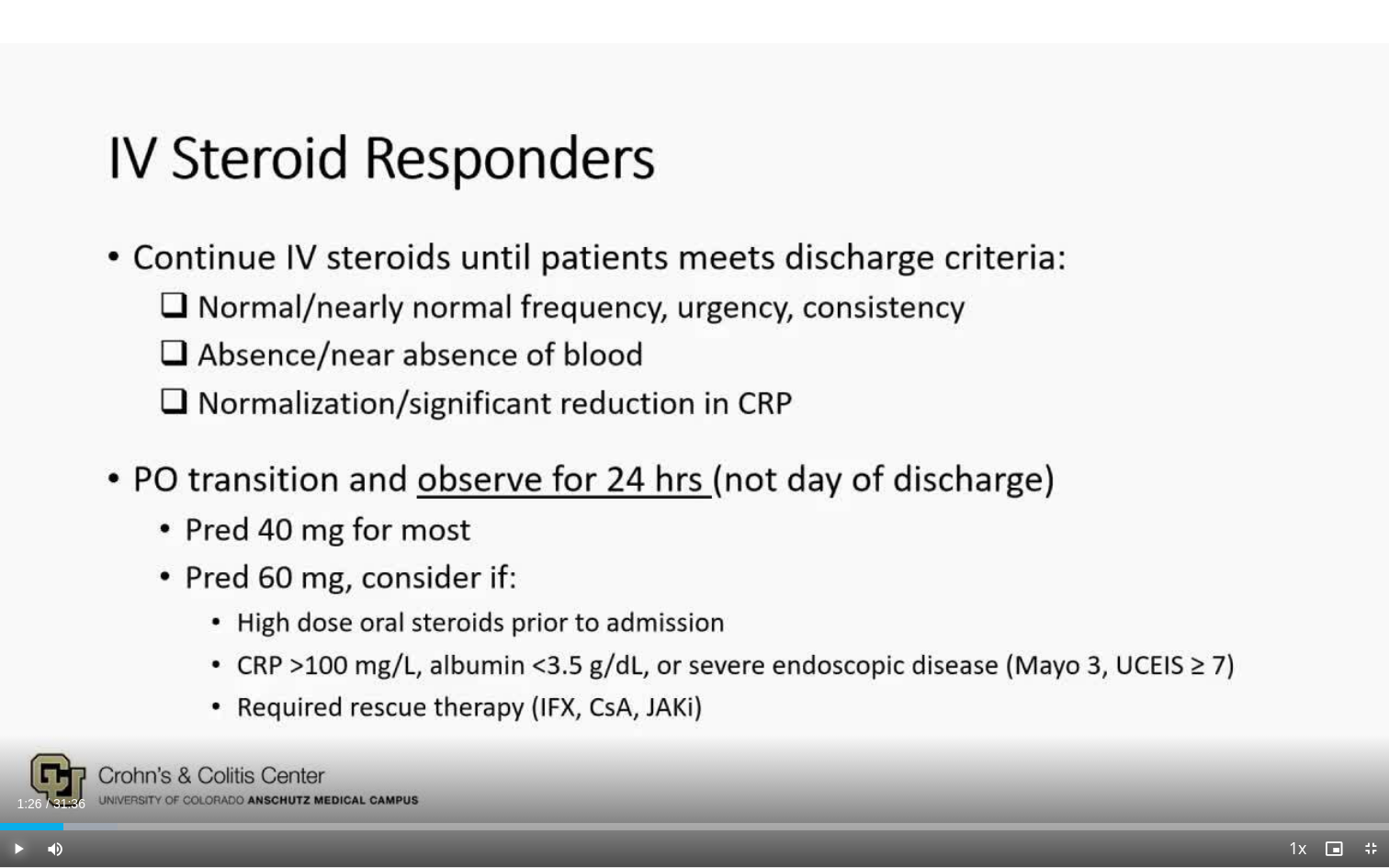
click at [8, 755] on span "Video Player" at bounding box center [18, 848] width 37 height 37
click at [20, 755] on span "Video Player" at bounding box center [18, 848] width 37 height 37
click at [24, 755] on video-js "**********" at bounding box center [694, 434] width 1389 height 868
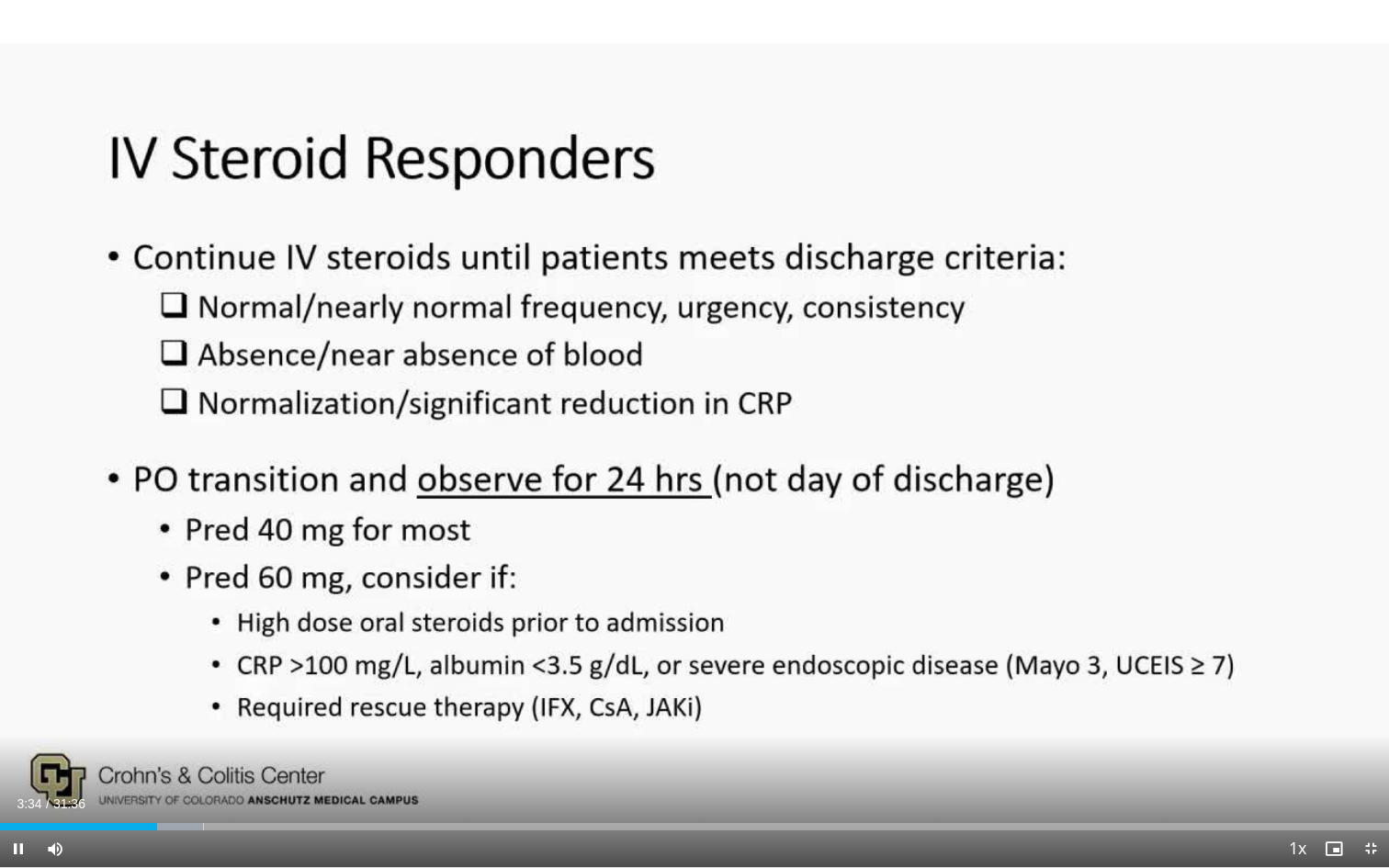
click at [23, 755] on video-js "**********" at bounding box center [694, 434] width 1389 height 868
click at [19, 755] on span "Video Player" at bounding box center [18, 848] width 37 height 37
click at [20, 755] on span "Video Player" at bounding box center [18, 848] width 37 height 37
